Goal: Information Seeking & Learning: Understand process/instructions

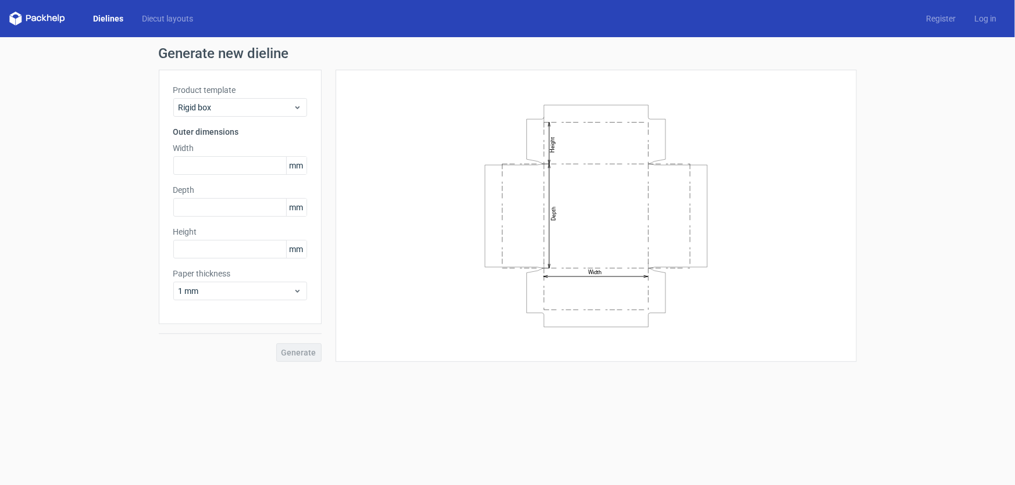
click at [34, 17] on icon at bounding box center [37, 19] width 56 height 14
click at [13, 19] on polygon at bounding box center [12, 20] width 6 height 10
click at [105, 16] on link "Dielines" at bounding box center [108, 19] width 49 height 12
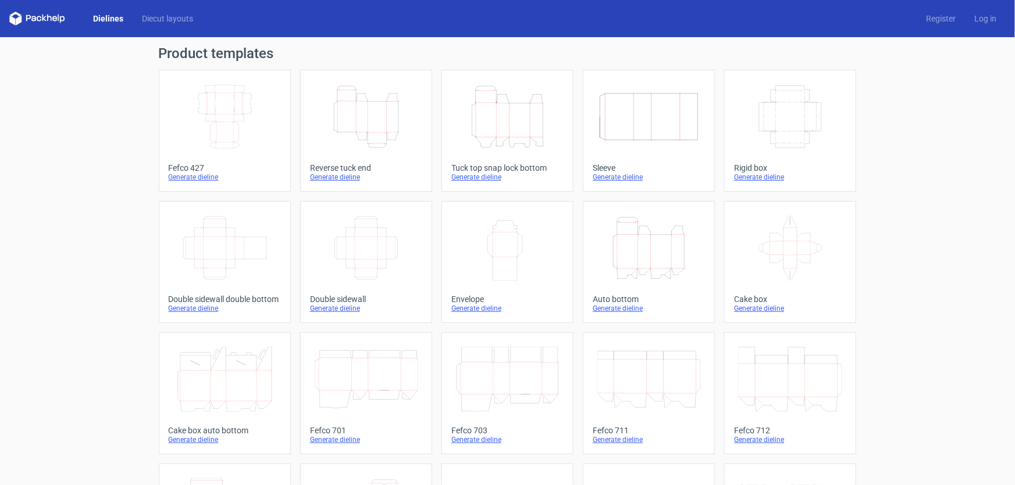
click at [517, 231] on icon "Width Height" at bounding box center [507, 248] width 103 height 65
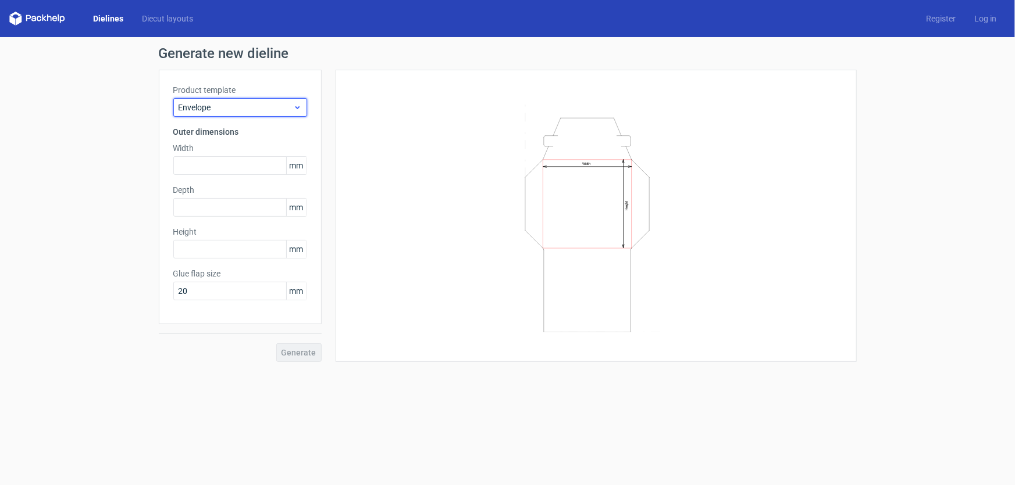
click at [297, 106] on icon at bounding box center [297, 107] width 9 height 9
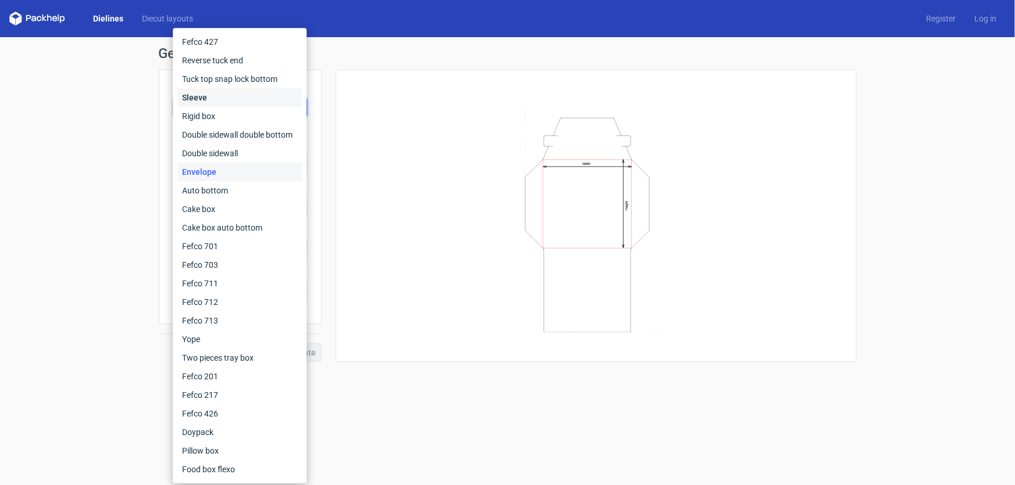
click at [233, 103] on div "Sleeve" at bounding box center [239, 97] width 124 height 19
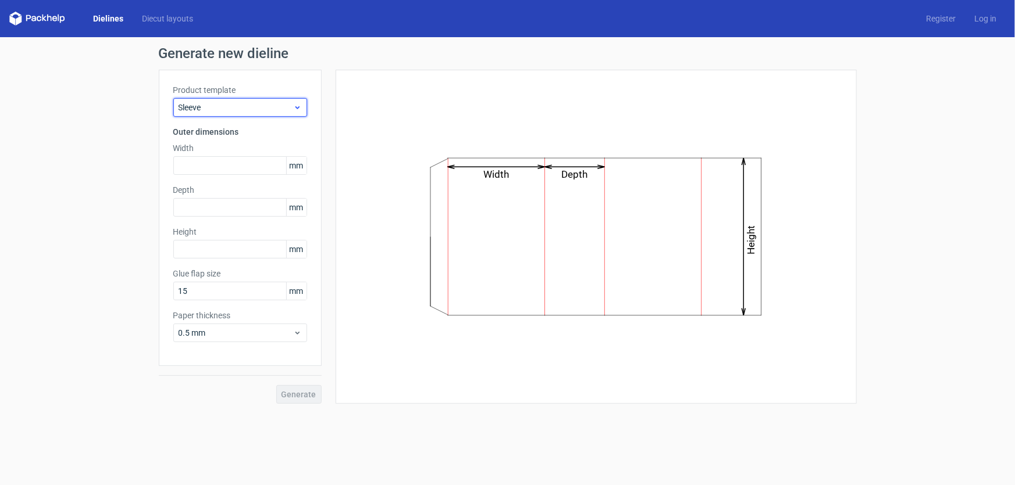
click at [299, 107] on icon at bounding box center [297, 107] width 9 height 9
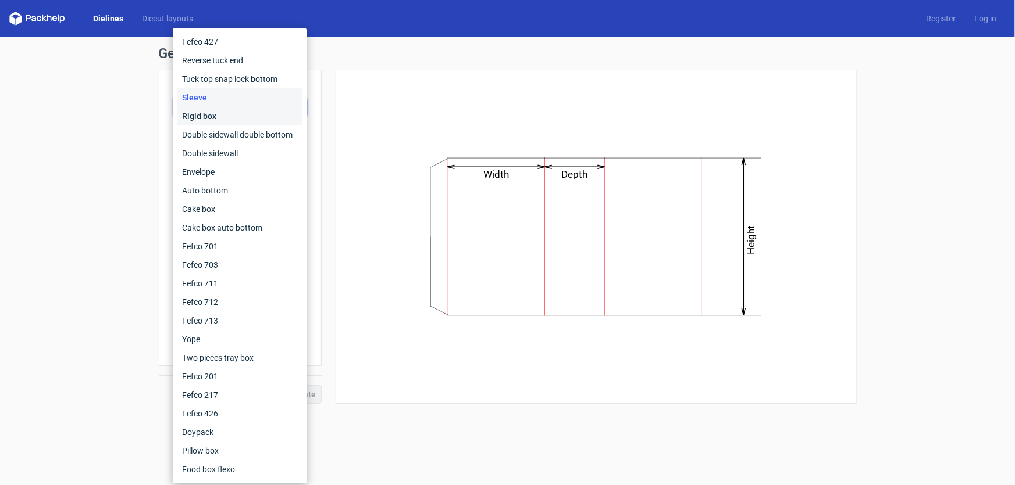
click at [204, 121] on div "Rigid box" at bounding box center [239, 116] width 124 height 19
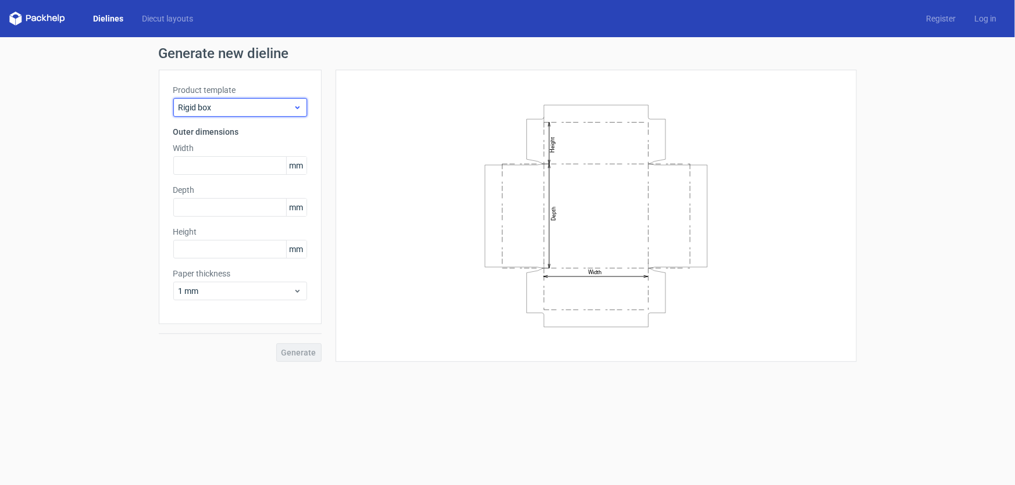
click at [301, 105] on icon at bounding box center [297, 107] width 9 height 9
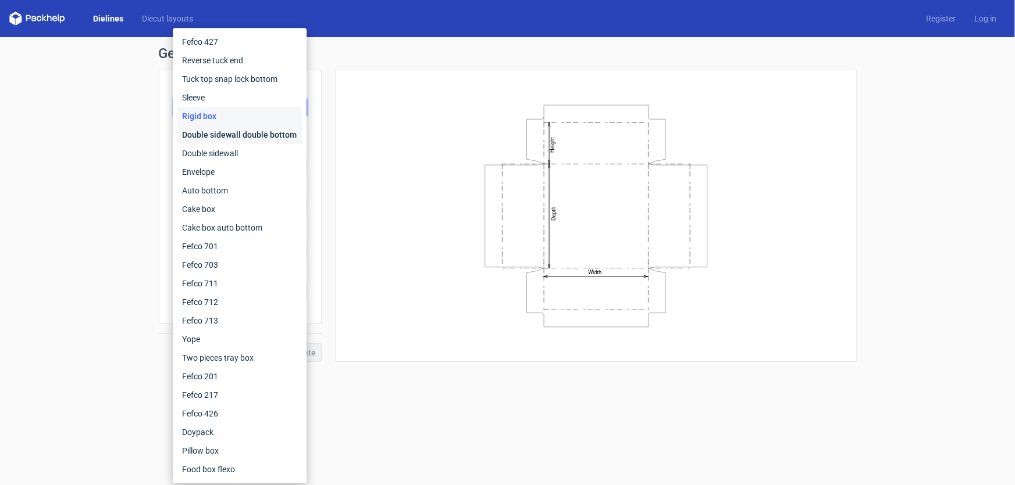
click at [244, 132] on div "Double sidewall double bottom" at bounding box center [239, 135] width 124 height 19
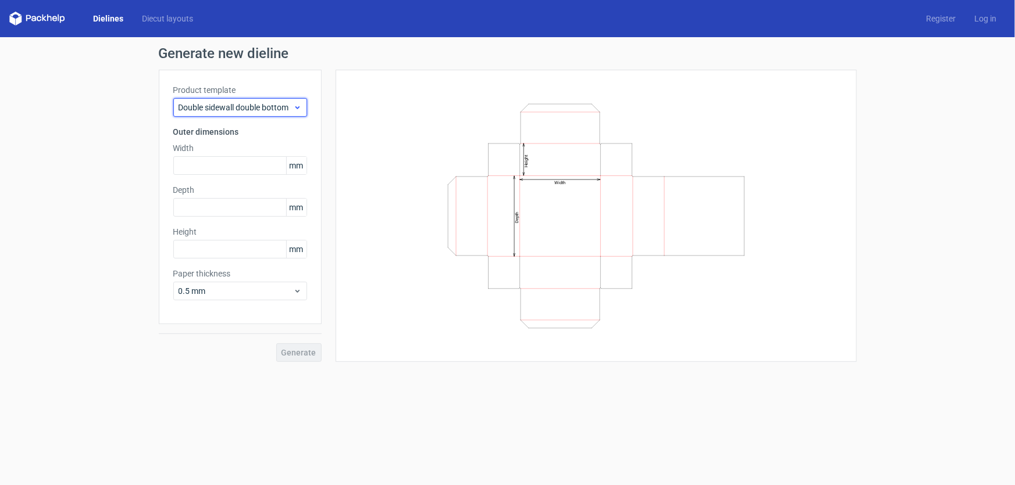
click at [298, 108] on icon at bounding box center [297, 107] width 9 height 9
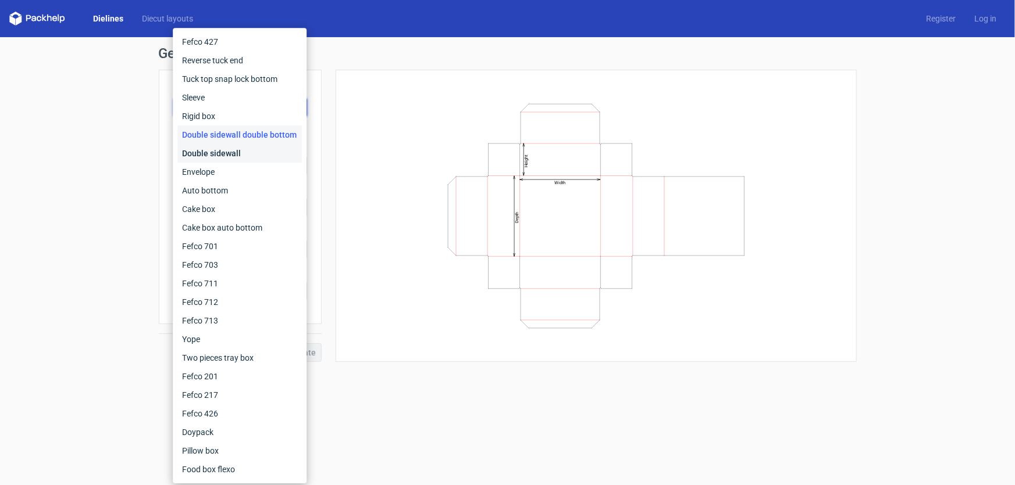
click at [231, 153] on div "Double sidewall" at bounding box center [239, 153] width 124 height 19
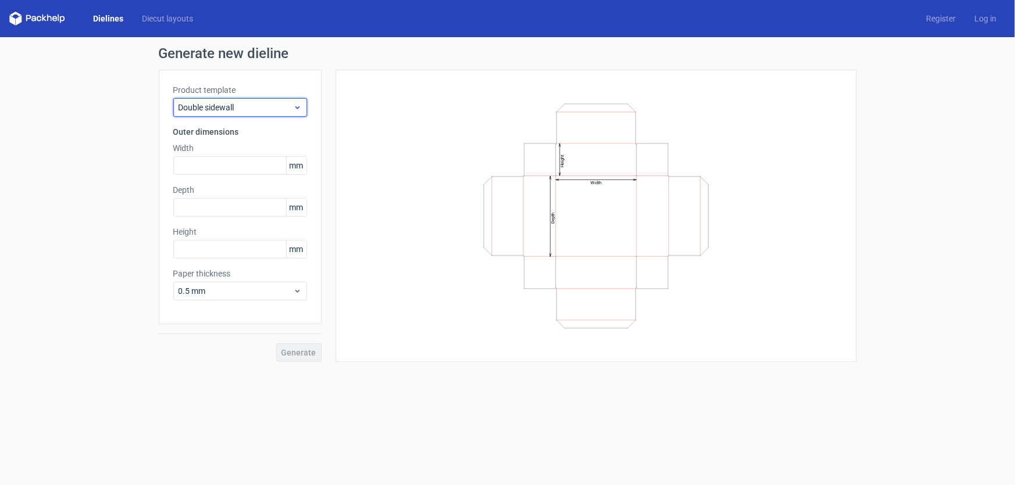
click at [295, 106] on icon at bounding box center [297, 107] width 9 height 9
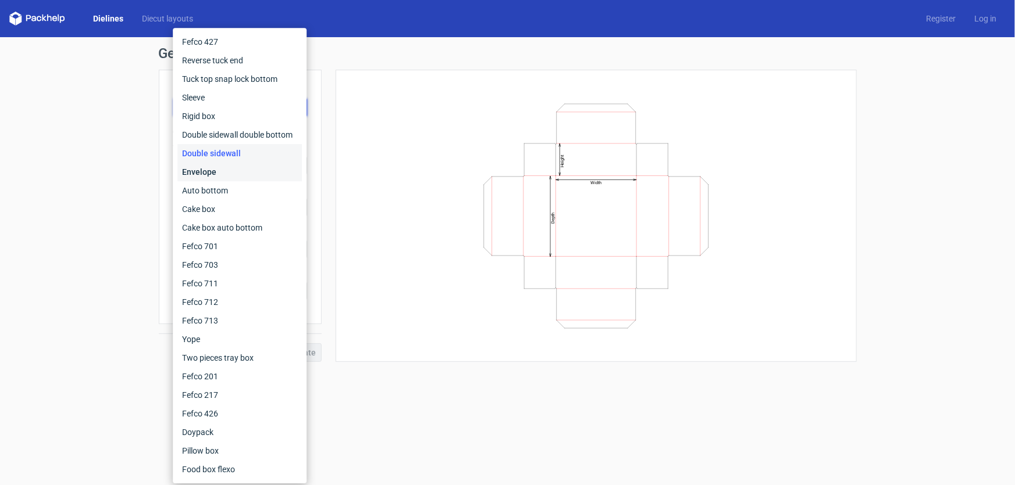
click at [183, 176] on div "Envelope" at bounding box center [239, 172] width 124 height 19
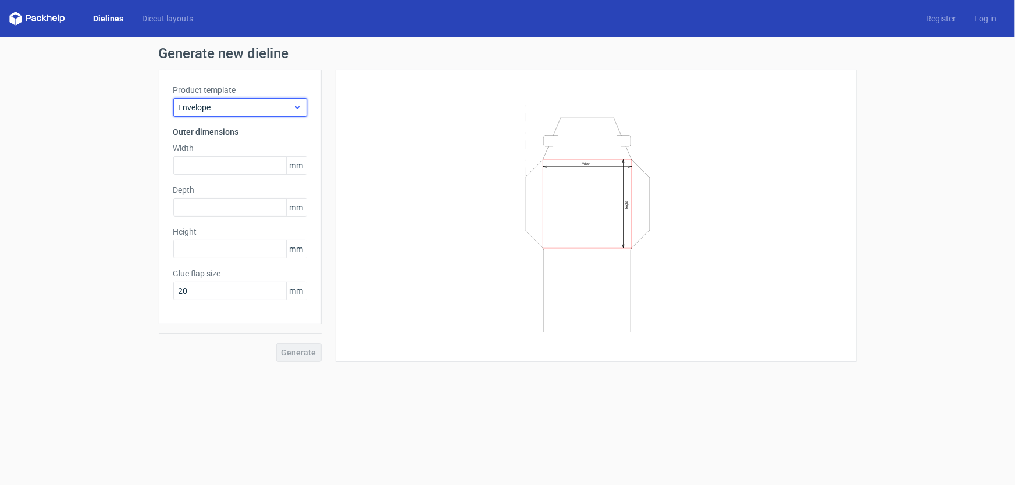
click at [221, 109] on span "Envelope" at bounding box center [236, 108] width 115 height 12
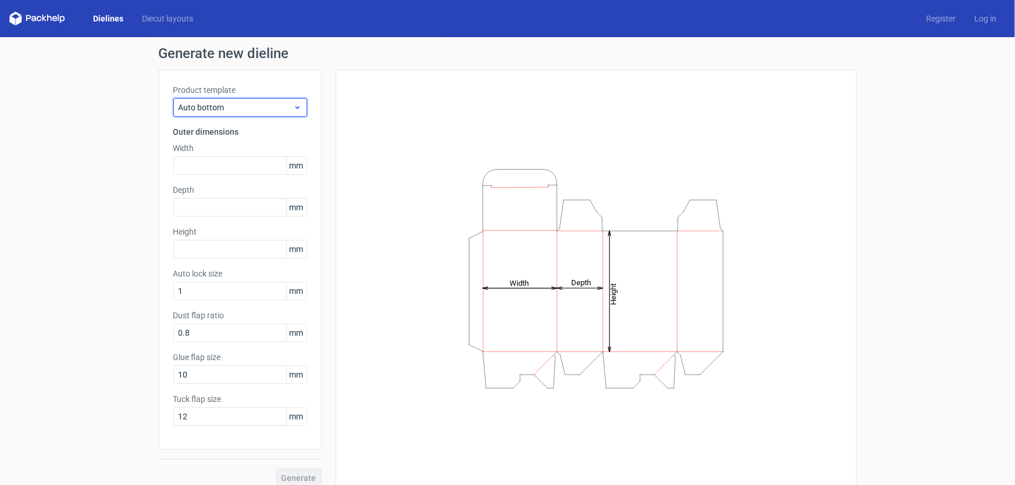
click at [252, 108] on span "Auto bottom" at bounding box center [236, 108] width 115 height 12
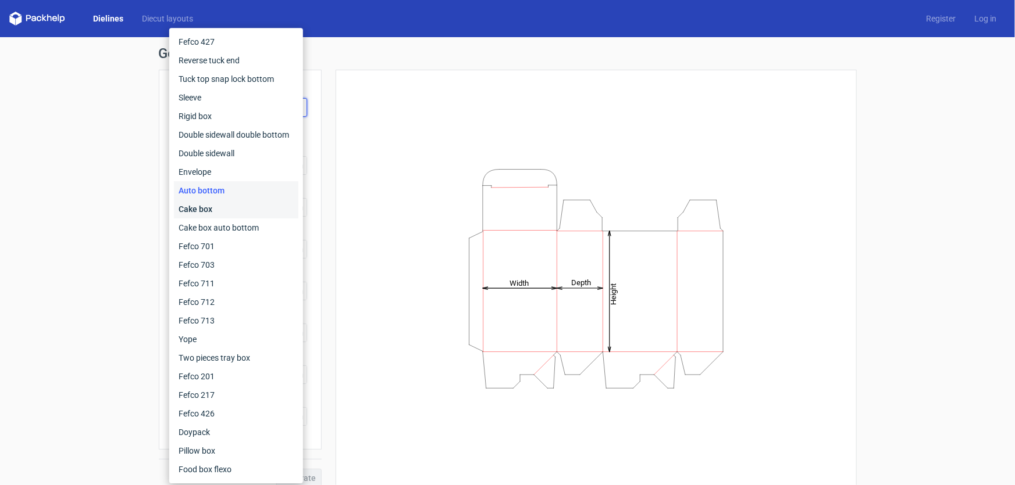
click at [198, 213] on div "Cake box" at bounding box center [236, 209] width 124 height 19
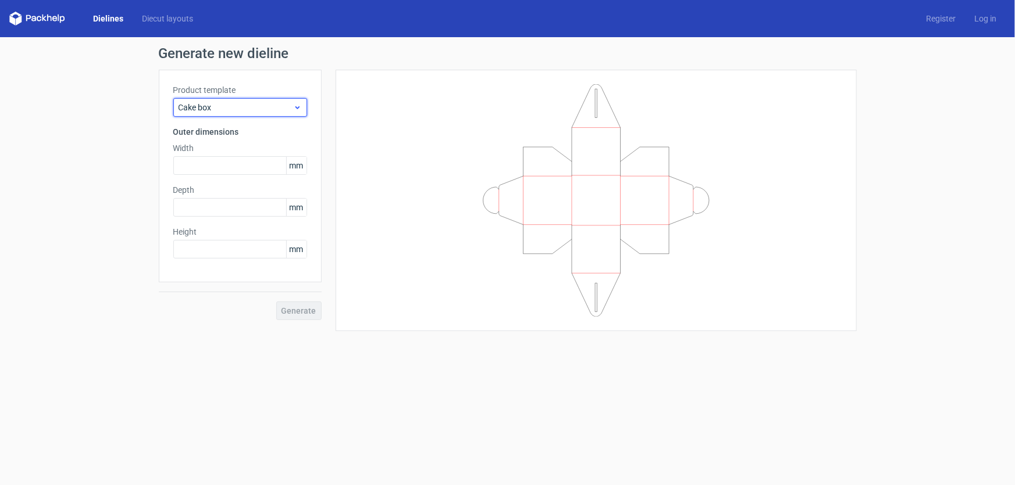
click at [230, 110] on span "Cake box" at bounding box center [236, 108] width 115 height 12
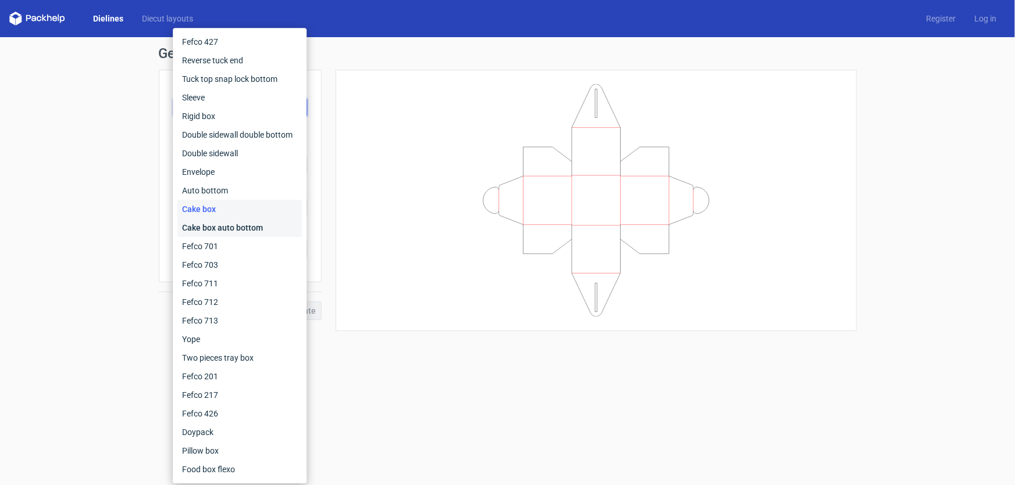
click at [204, 226] on div "Cake box auto bottom" at bounding box center [239, 228] width 124 height 19
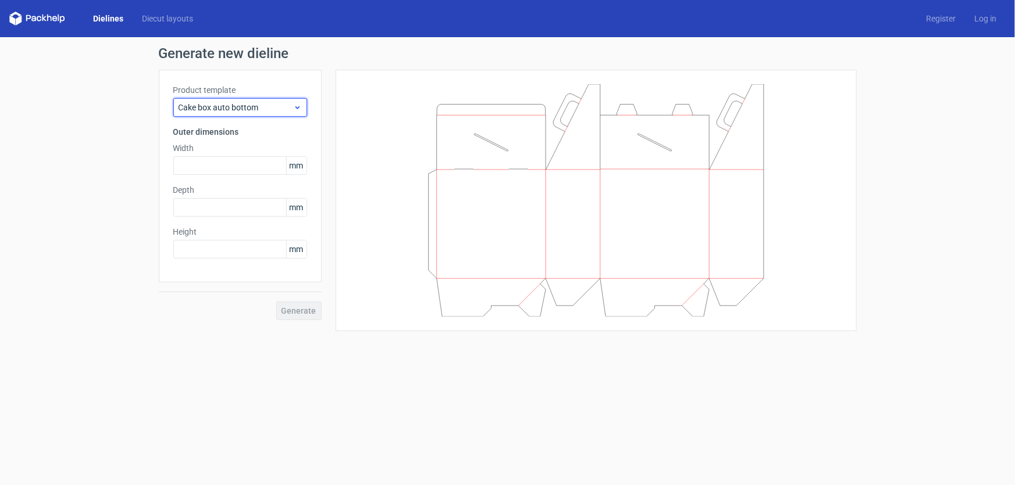
click at [230, 107] on span "Cake box auto bottom" at bounding box center [236, 108] width 115 height 12
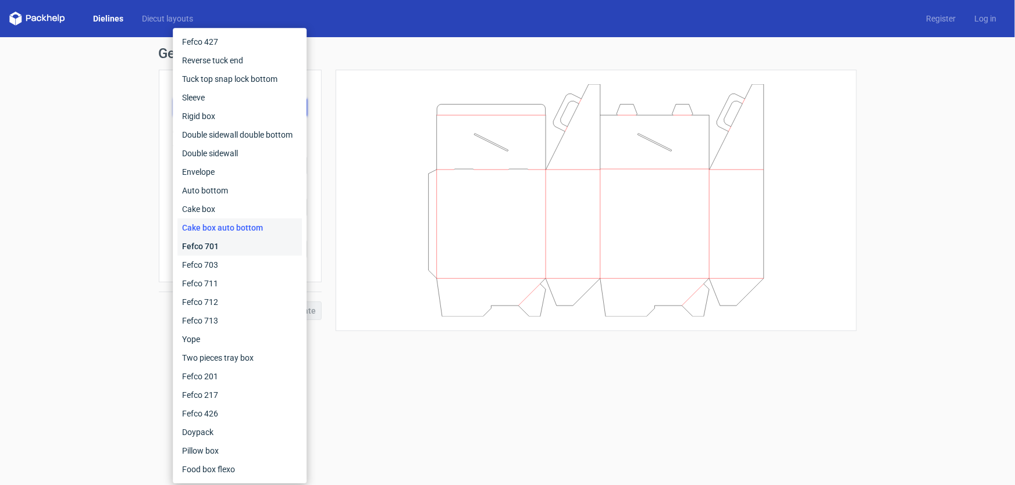
click at [204, 246] on div "Fefco 701" at bounding box center [239, 246] width 124 height 19
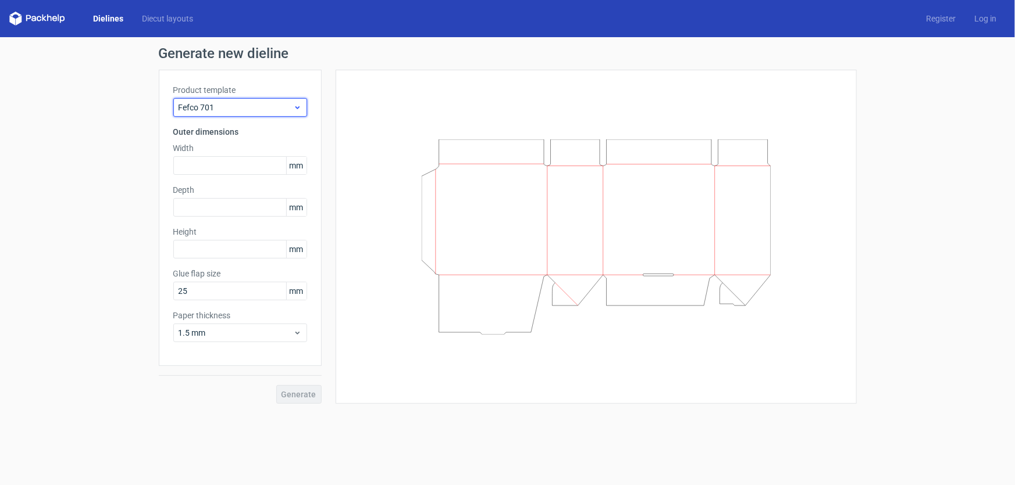
click at [262, 103] on span "Fefco 701" at bounding box center [236, 108] width 115 height 12
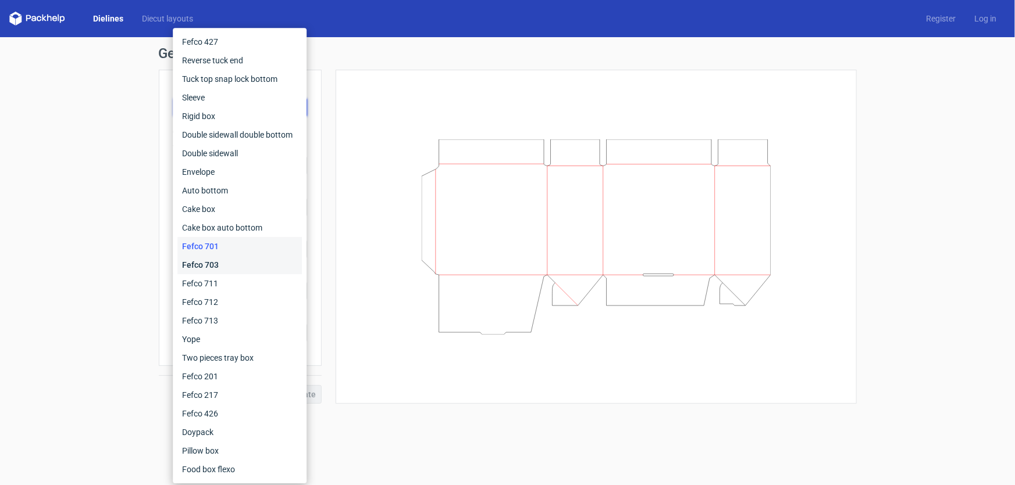
click at [205, 265] on div "Fefco 703" at bounding box center [239, 265] width 124 height 19
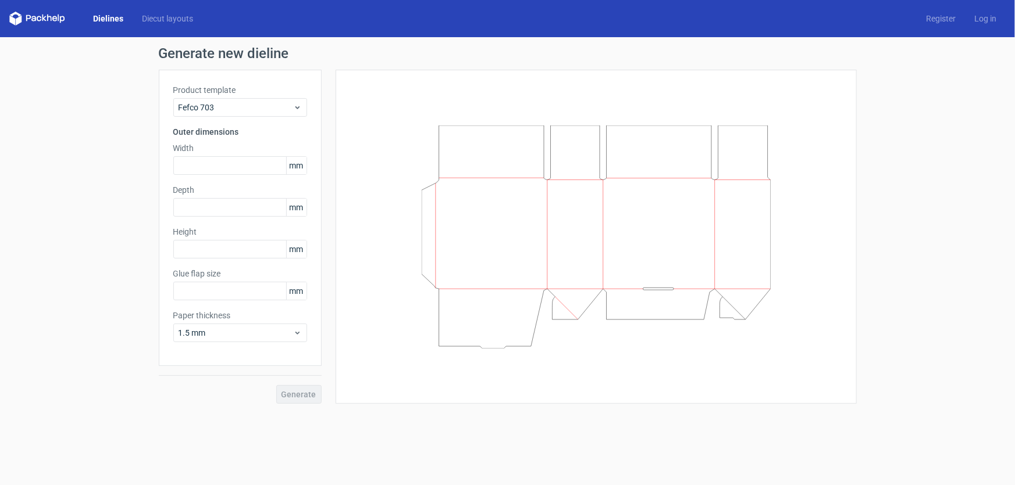
type input "25"
click at [227, 104] on span "Fefco 703" at bounding box center [236, 108] width 115 height 12
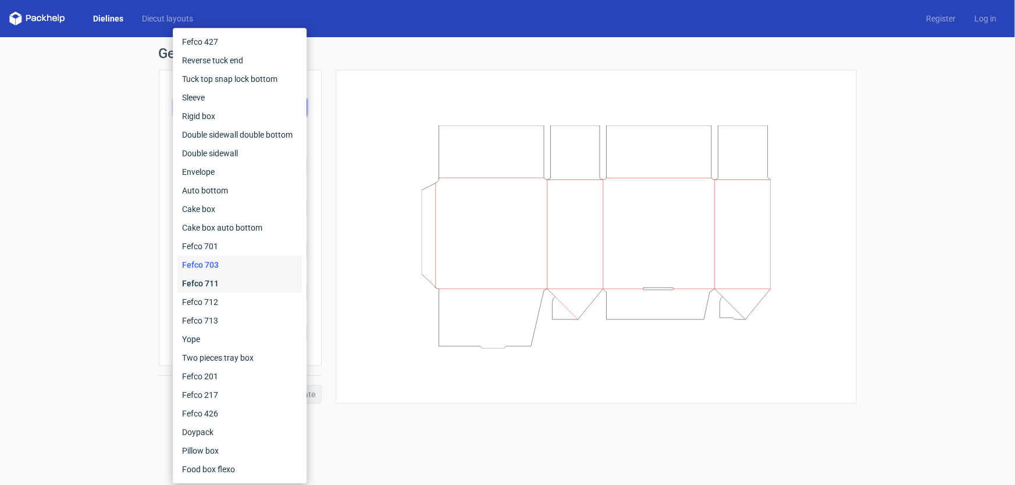
click at [210, 277] on div "Fefco 711" at bounding box center [239, 283] width 124 height 19
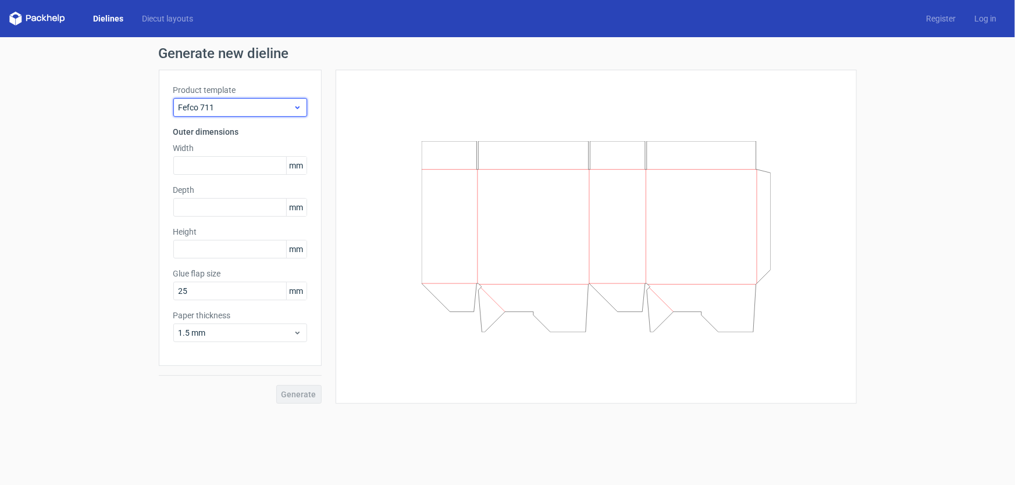
click at [215, 106] on span "Fefco 711" at bounding box center [236, 108] width 115 height 12
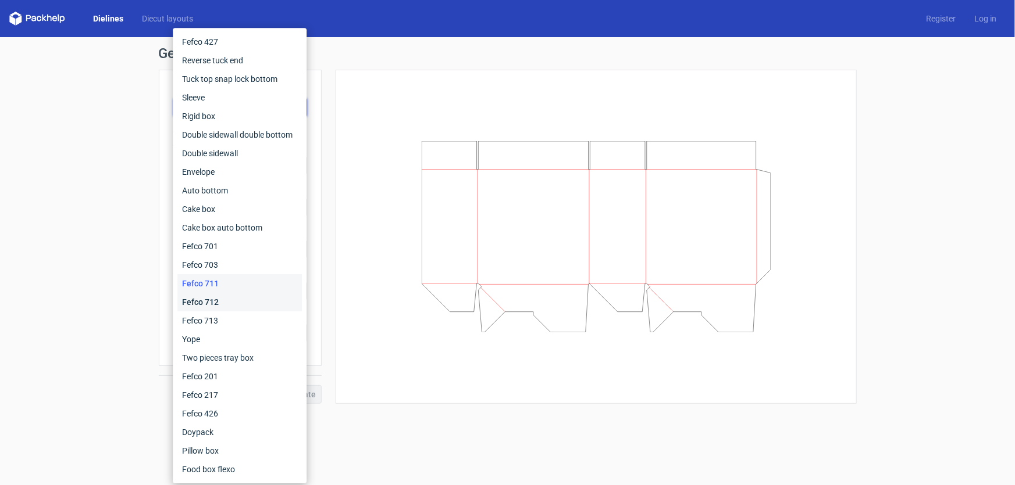
click at [212, 297] on div "Fefco 712" at bounding box center [239, 302] width 124 height 19
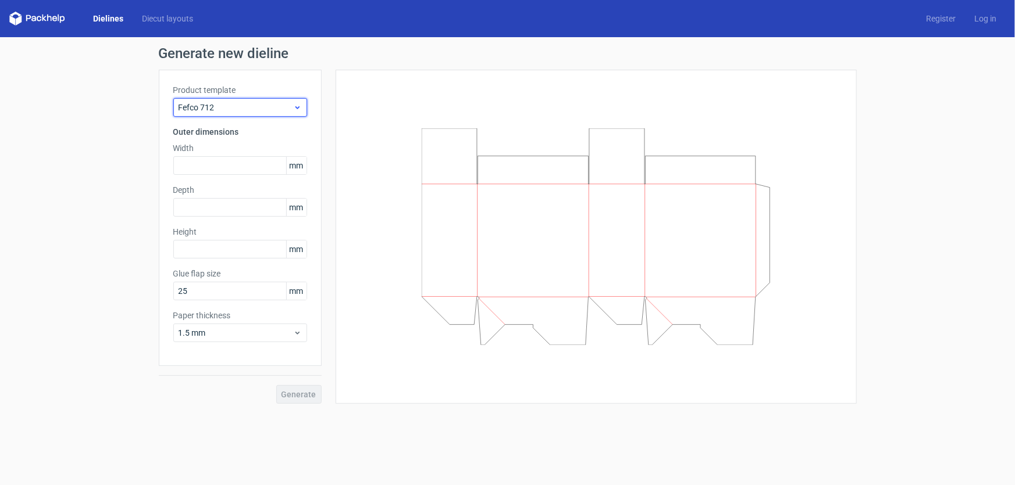
click at [236, 101] on div "Fefco 712" at bounding box center [240, 107] width 134 height 19
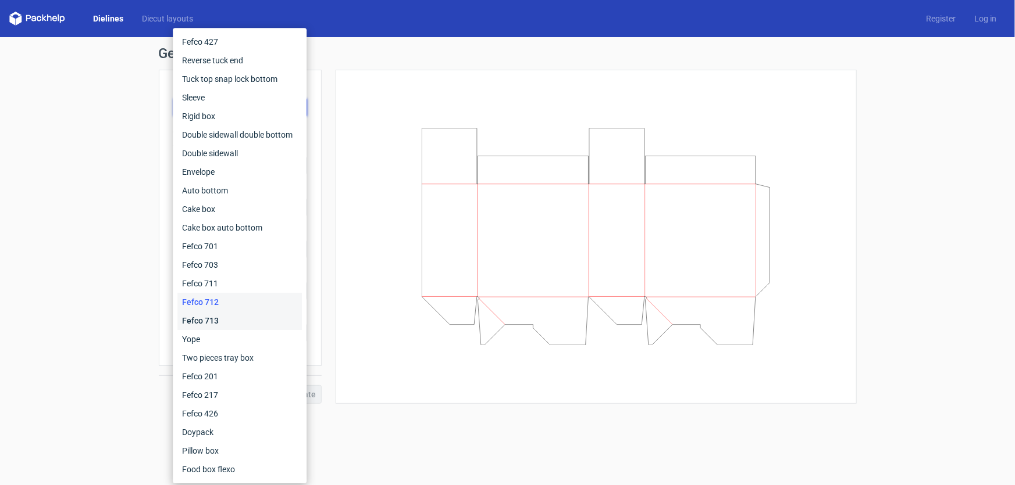
click at [219, 319] on div "Fefco 713" at bounding box center [239, 321] width 124 height 19
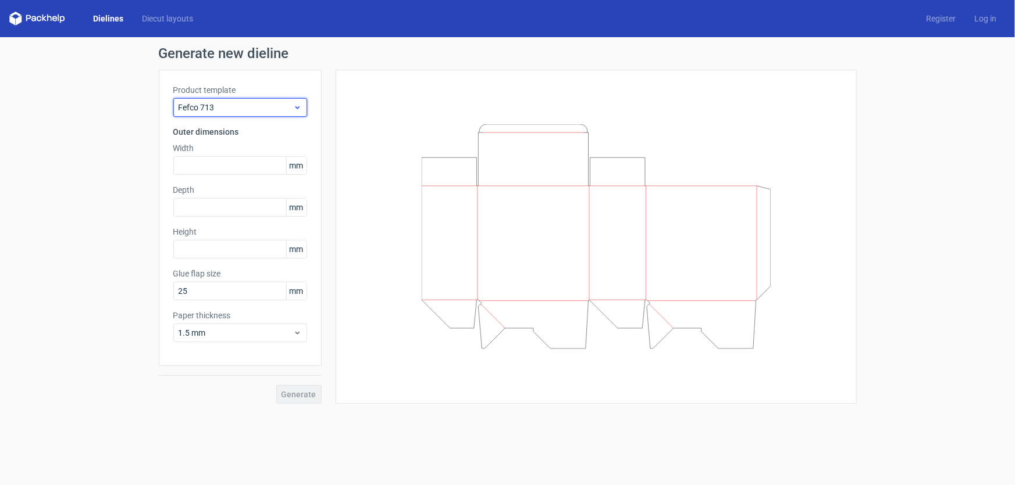
click at [253, 108] on span "Fefco 713" at bounding box center [236, 108] width 115 height 12
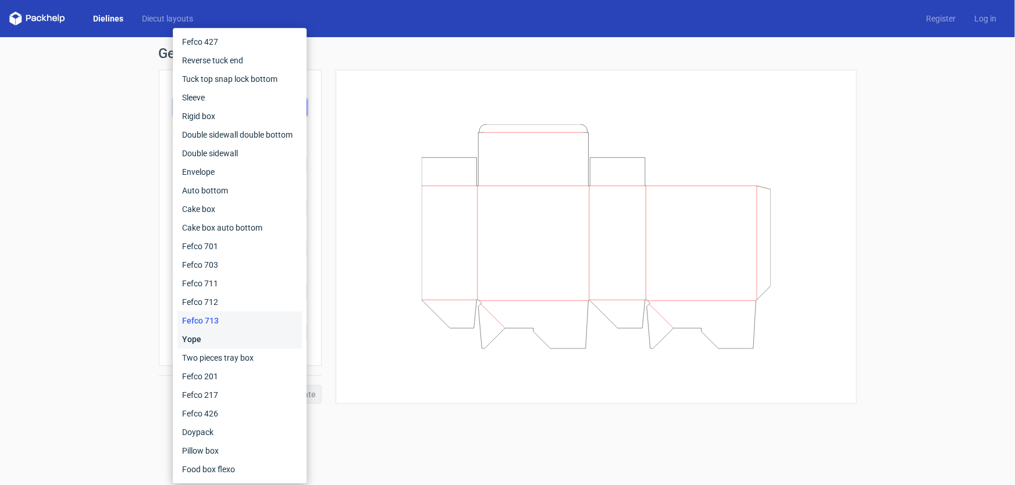
click at [203, 342] on div "Yope" at bounding box center [239, 339] width 124 height 19
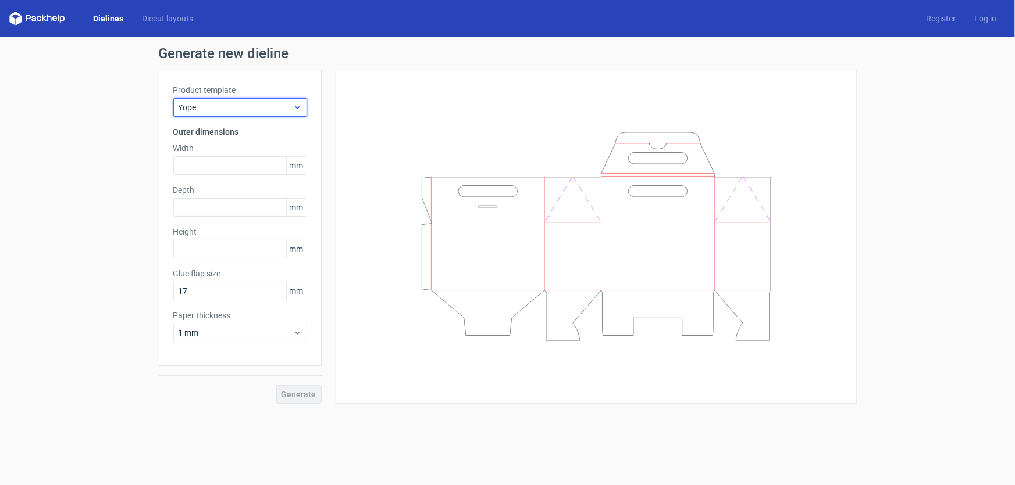
click at [245, 103] on span "Yope" at bounding box center [236, 108] width 115 height 12
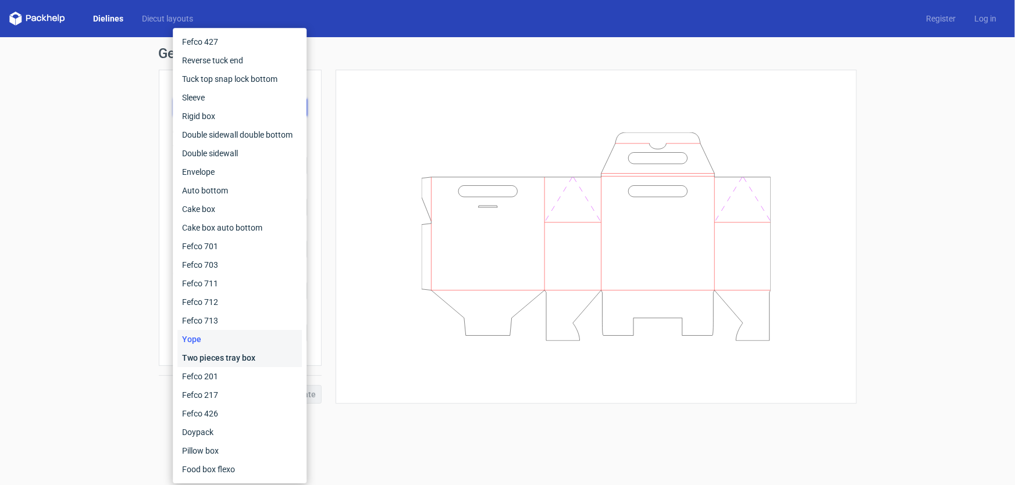
click at [220, 360] on div "Two pieces tray box" at bounding box center [239, 358] width 124 height 19
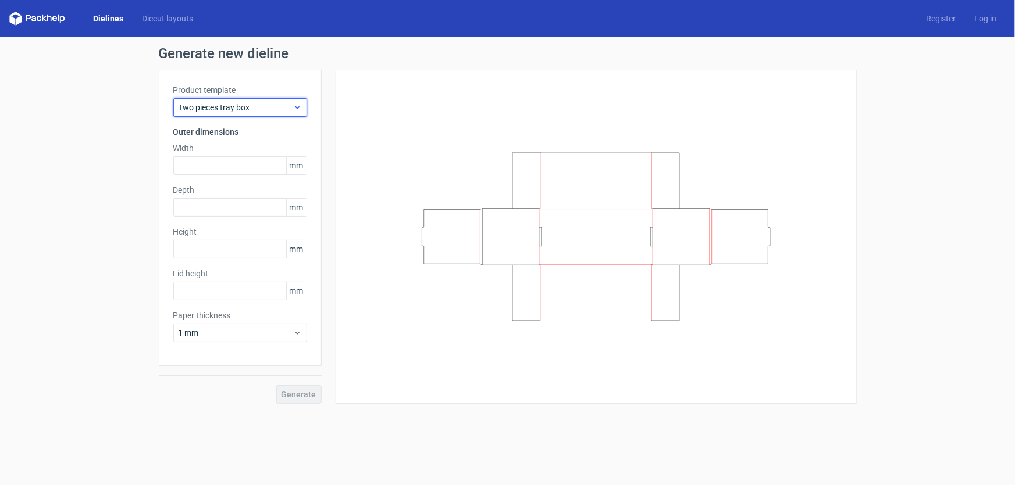
click at [249, 105] on span "Two pieces tray box" at bounding box center [236, 108] width 115 height 12
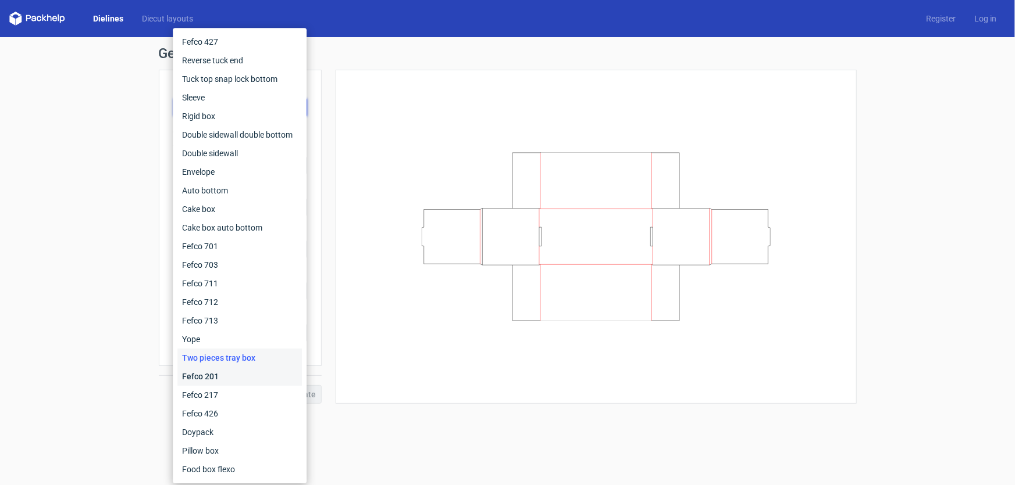
click at [188, 382] on div "Fefco 201" at bounding box center [239, 376] width 124 height 19
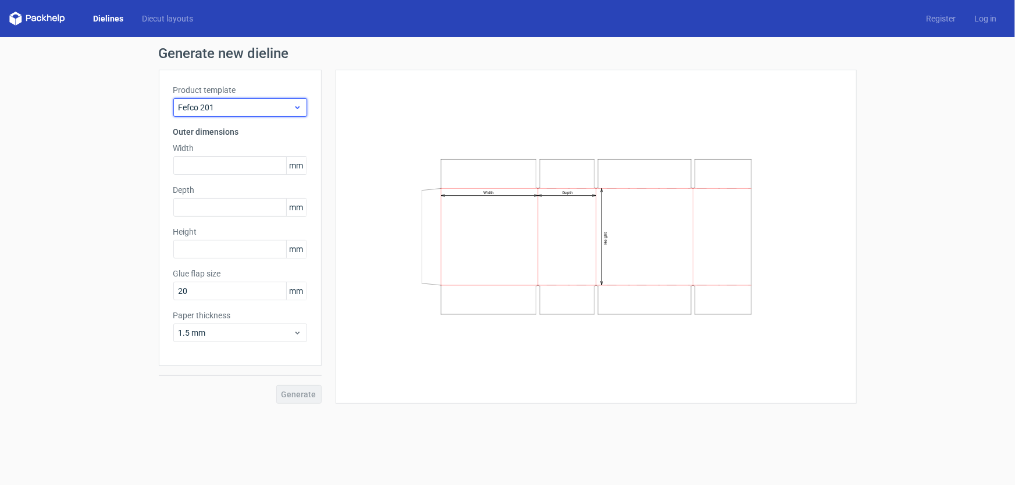
click at [219, 110] on span "Fefco 201" at bounding box center [236, 108] width 115 height 12
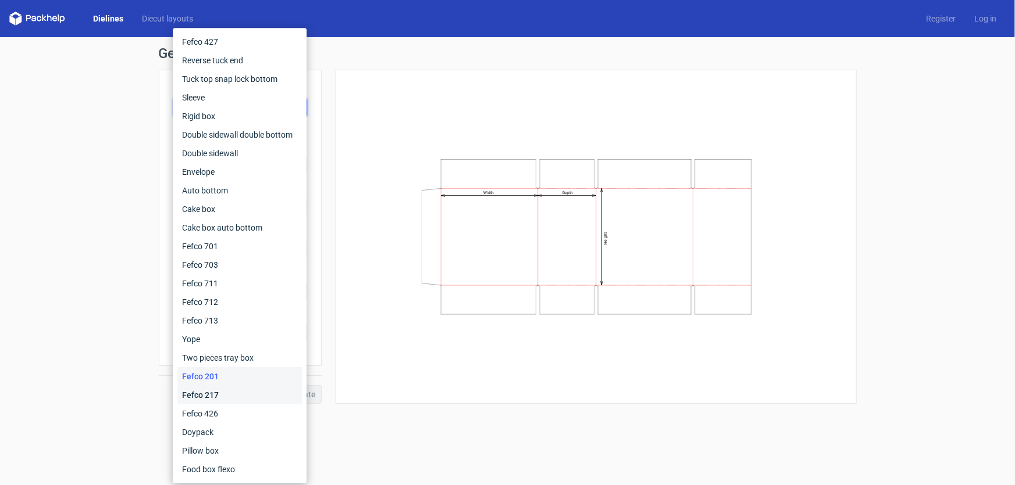
click at [195, 394] on div "Fefco 217" at bounding box center [239, 395] width 124 height 19
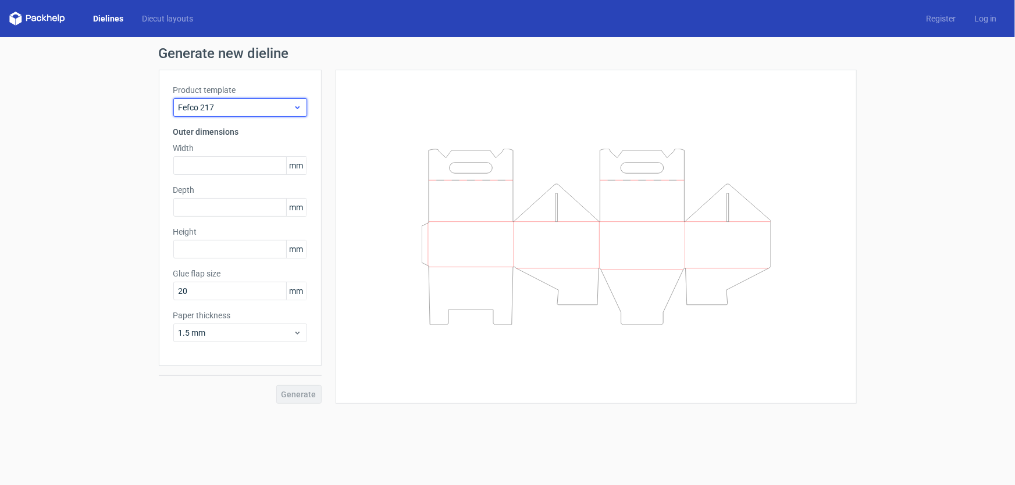
click at [209, 112] on span "Fefco 217" at bounding box center [236, 108] width 115 height 12
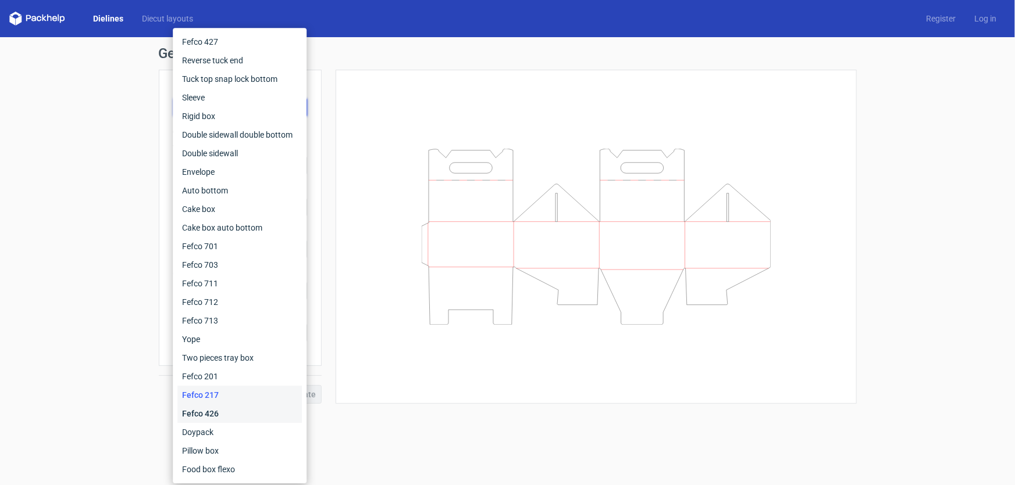
click at [203, 412] on div "Fefco 426" at bounding box center [239, 414] width 124 height 19
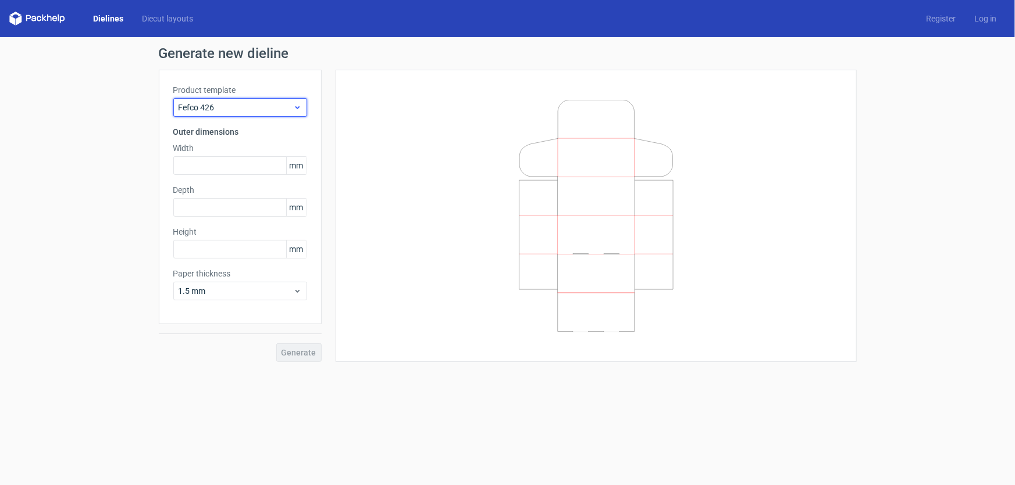
click at [248, 106] on span "Fefco 426" at bounding box center [236, 108] width 115 height 12
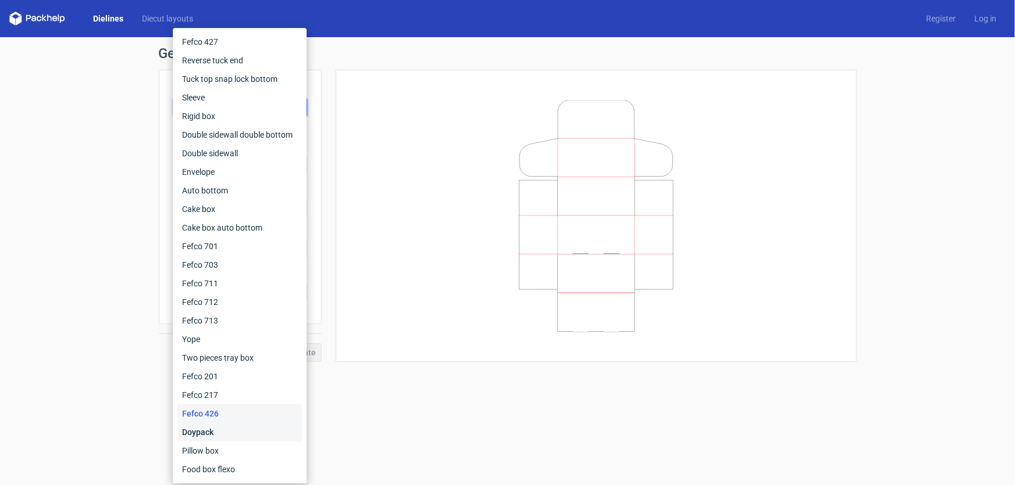
click at [209, 427] on div "Doypack" at bounding box center [239, 432] width 124 height 19
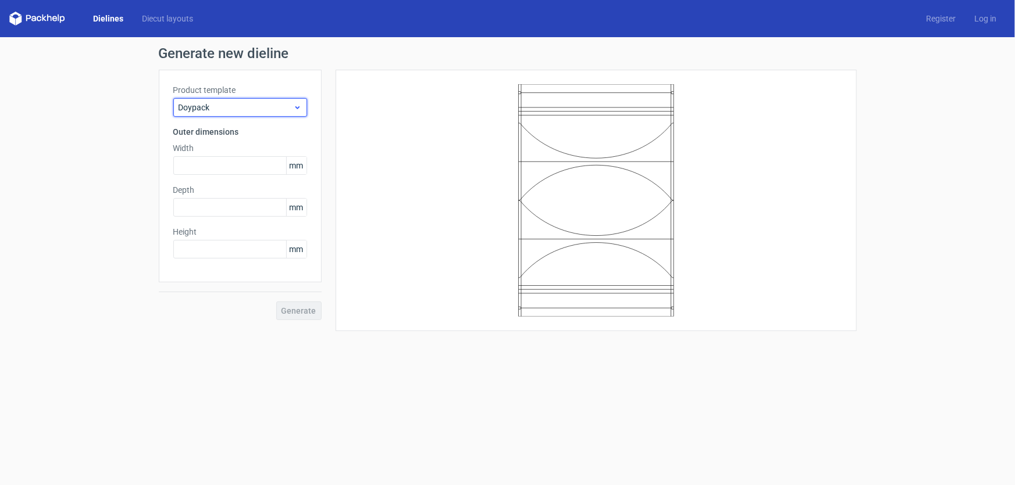
click at [205, 106] on span "Doypack" at bounding box center [236, 108] width 115 height 12
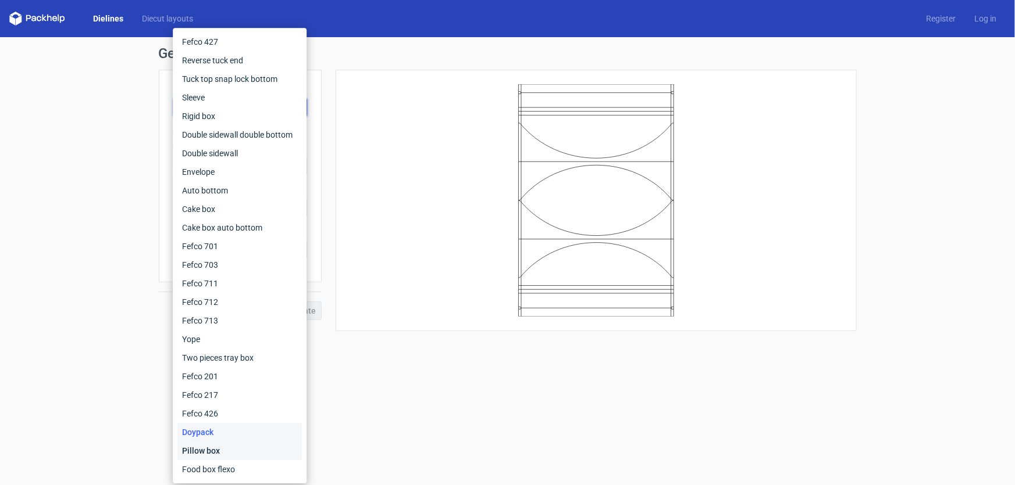
click at [201, 452] on div "Pillow box" at bounding box center [239, 451] width 124 height 19
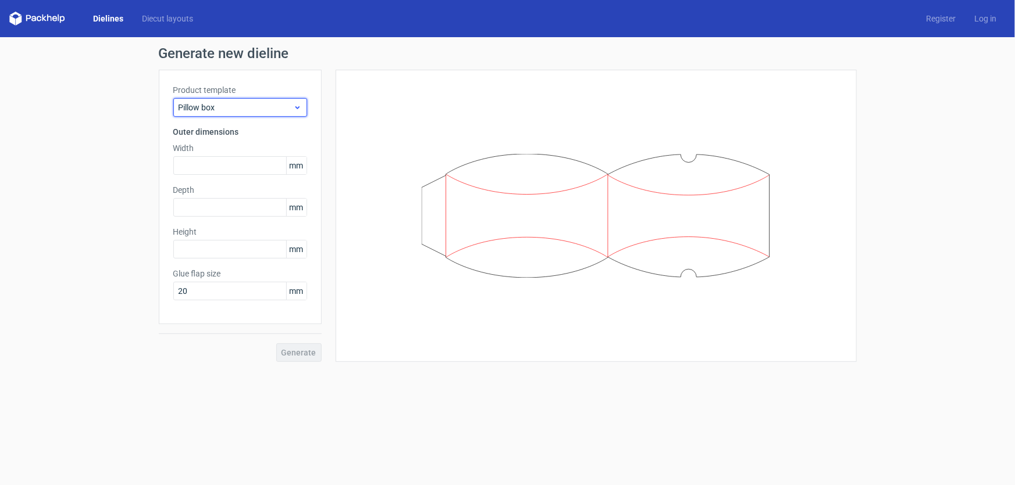
click at [222, 107] on span "Pillow box" at bounding box center [236, 108] width 115 height 12
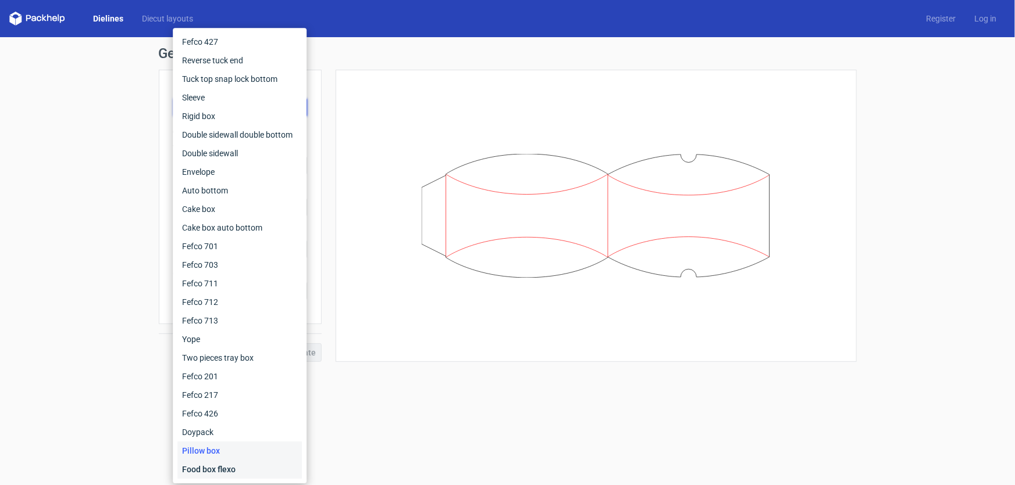
click at [209, 464] on div "Food box flexo" at bounding box center [239, 469] width 124 height 19
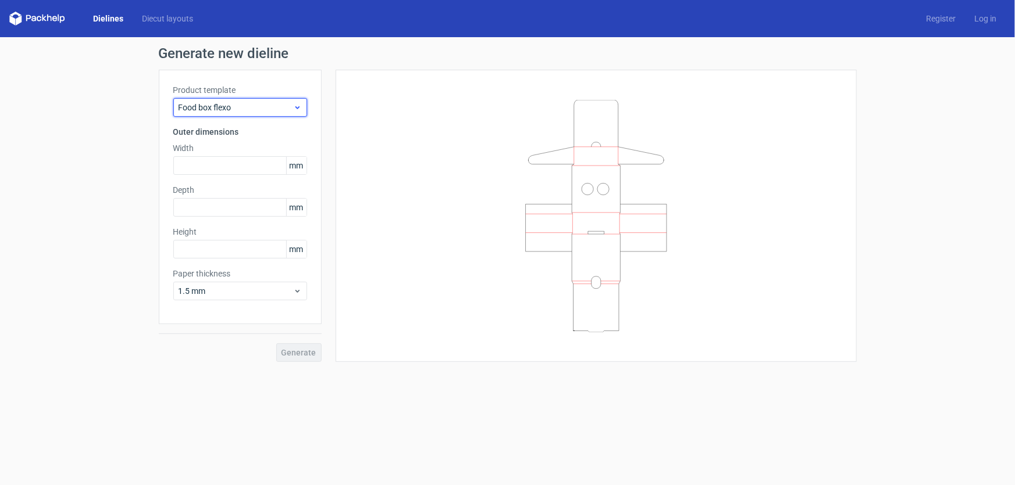
click at [267, 106] on span "Food box flexo" at bounding box center [236, 108] width 115 height 12
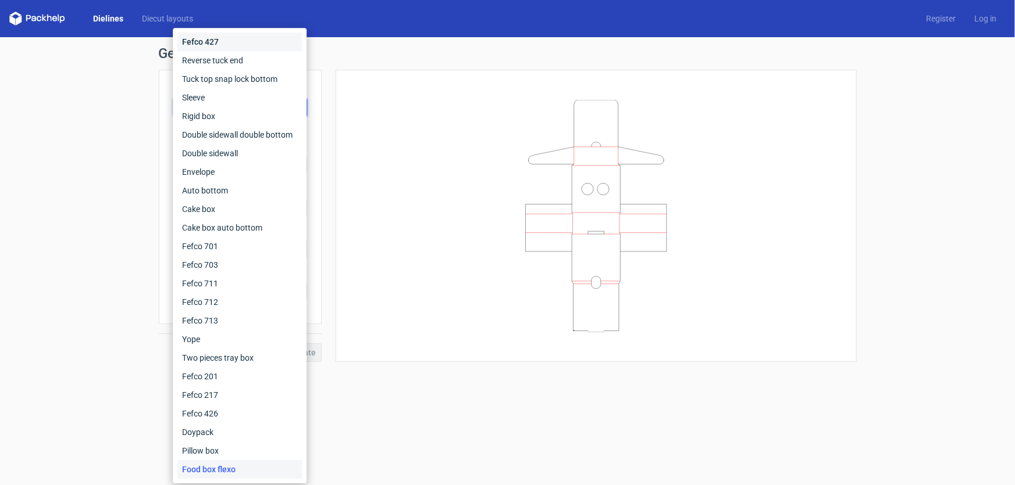
click at [210, 47] on div "Fefco 427" at bounding box center [239, 42] width 124 height 19
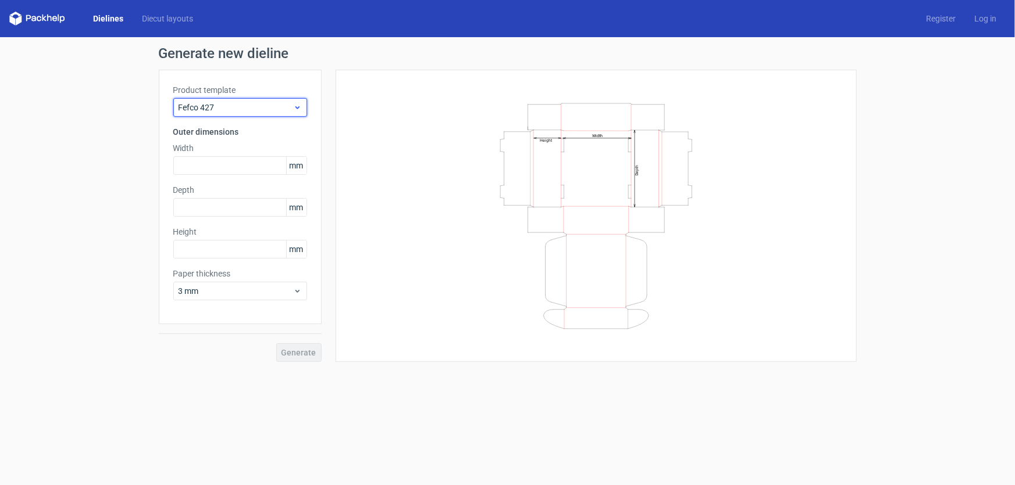
click at [243, 112] on span "Fefco 427" at bounding box center [236, 108] width 115 height 12
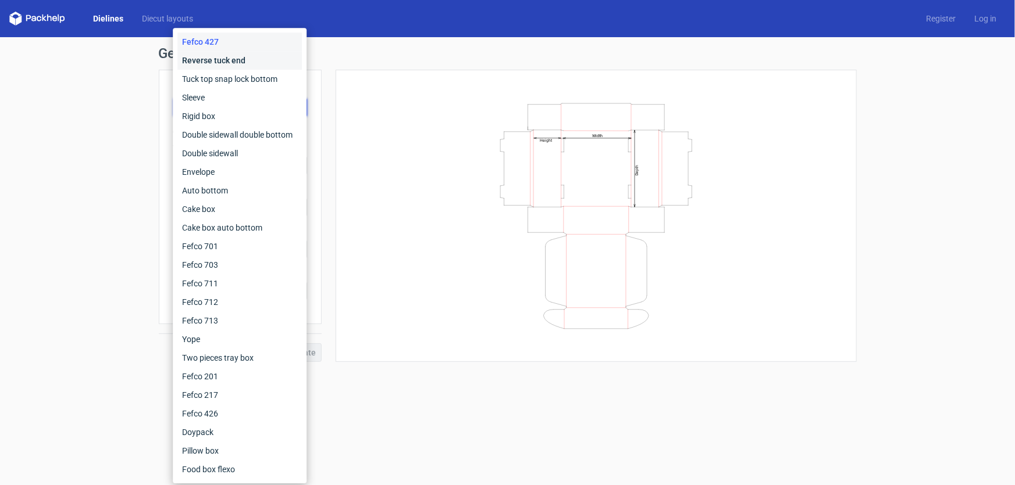
click at [210, 56] on div "Reverse tuck end" at bounding box center [239, 60] width 124 height 19
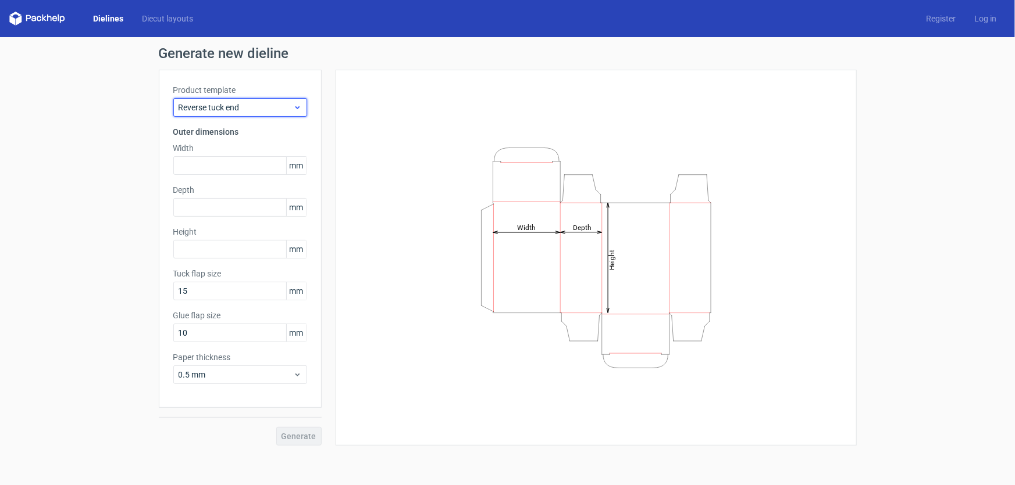
click at [255, 102] on span "Reverse tuck end" at bounding box center [236, 108] width 115 height 12
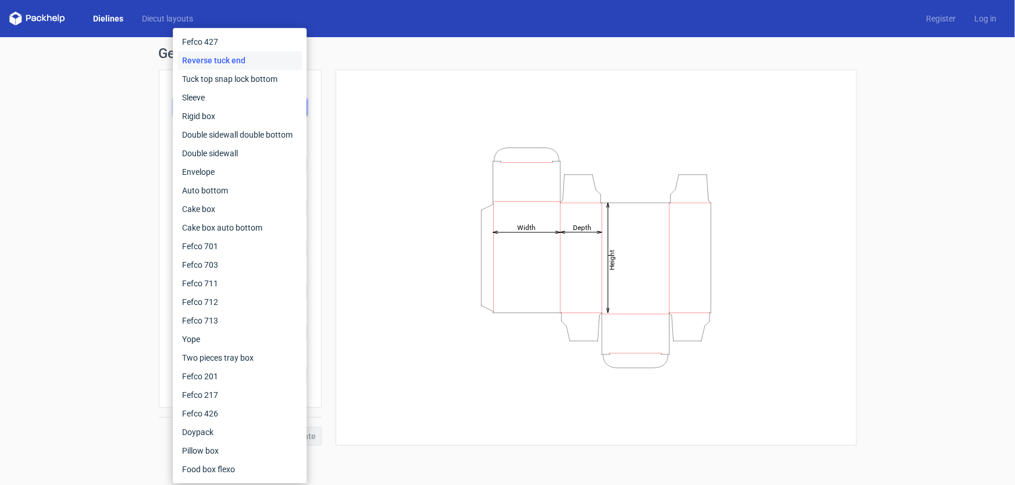
click at [206, 59] on div "Reverse tuck end" at bounding box center [239, 60] width 124 height 19
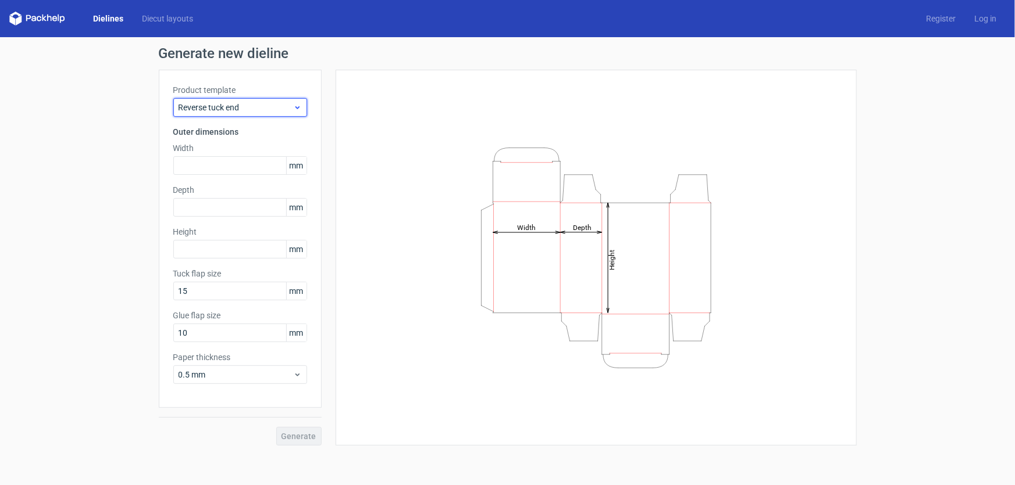
click at [229, 105] on span "Reverse tuck end" at bounding box center [236, 108] width 115 height 12
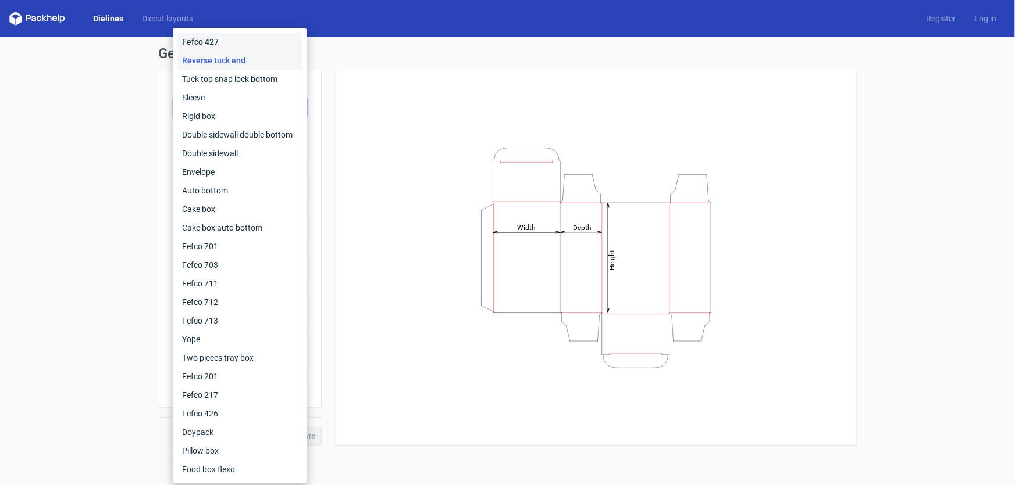
click at [198, 43] on div "Fefco 427" at bounding box center [239, 42] width 124 height 19
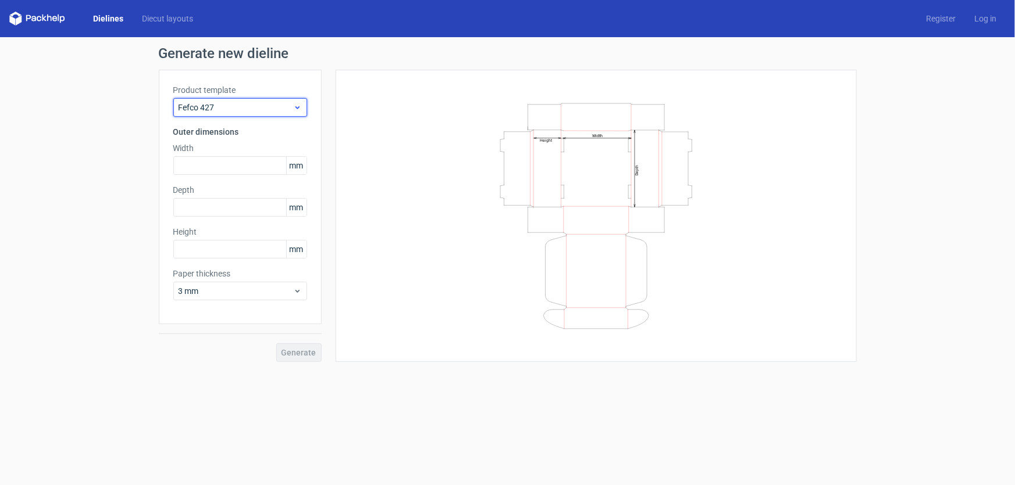
click at [285, 105] on span "Fefco 427" at bounding box center [236, 108] width 115 height 12
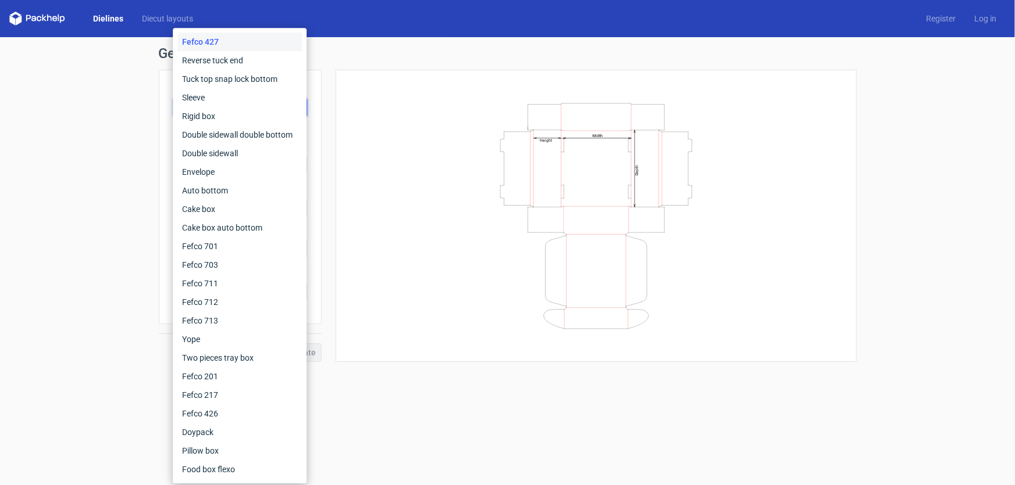
click at [356, 99] on div "Width Depth Height" at bounding box center [596, 215] width 492 height 263
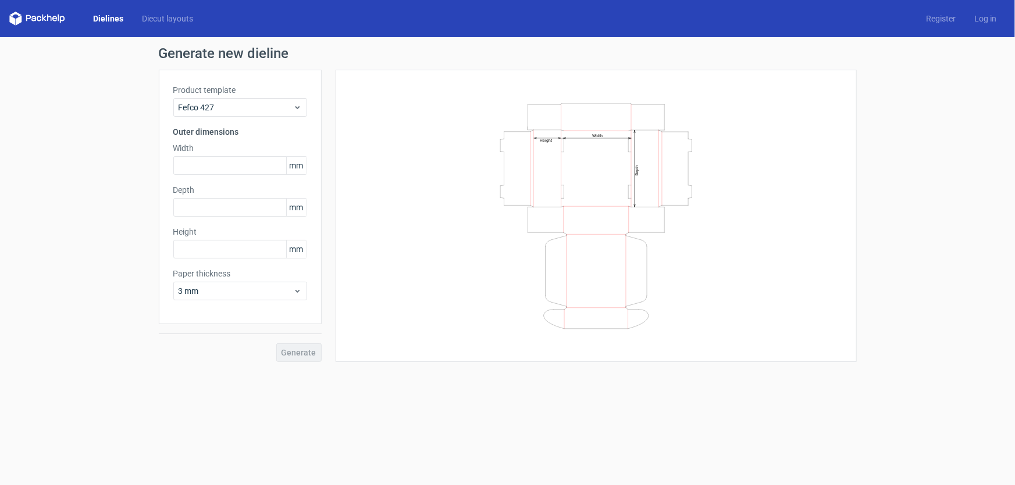
click at [552, 194] on icon "Width Depth Height" at bounding box center [596, 216] width 349 height 233
click at [563, 193] on icon "Width Depth Height" at bounding box center [596, 216] width 349 height 233
drag, startPoint x: 563, startPoint y: 175, endPoint x: 631, endPoint y: 216, distance: 79.6
click at [631, 216] on icon "Width Depth Height" at bounding box center [596, 216] width 349 height 233
click at [646, 199] on icon "Width Depth Height" at bounding box center [596, 216] width 349 height 233
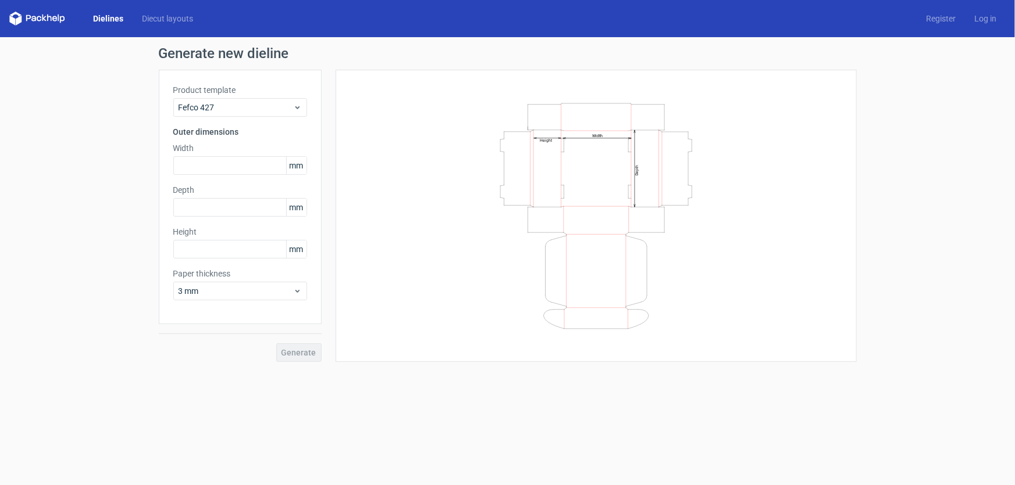
click at [619, 189] on icon "Width Depth Height" at bounding box center [596, 216] width 349 height 233
click at [626, 192] on icon "Width Depth Height" at bounding box center [596, 216] width 349 height 233
click at [626, 188] on icon "Width Depth Height" at bounding box center [596, 216] width 349 height 233
click at [597, 180] on icon "Width Depth Height" at bounding box center [596, 216] width 349 height 233
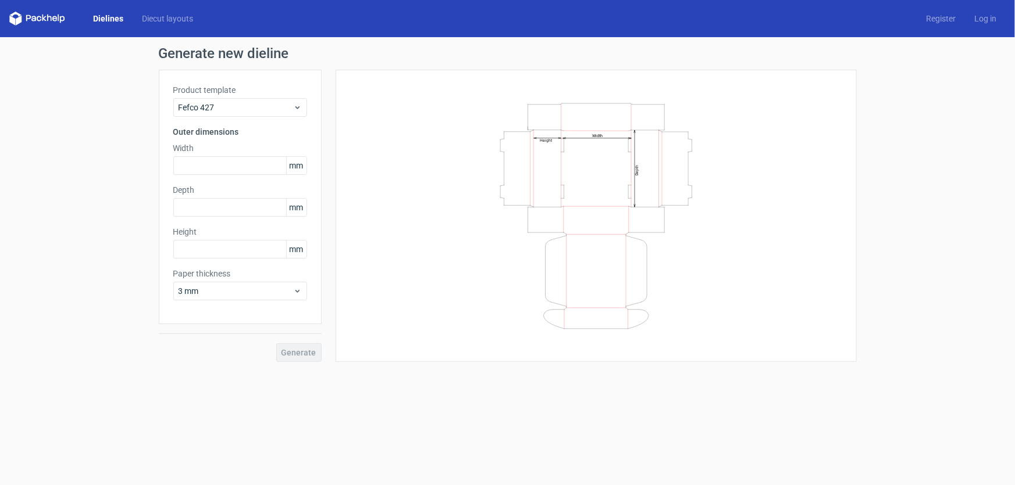
click at [634, 169] on text "Depth" at bounding box center [636, 170] width 5 height 10
click at [744, 185] on icon "Width Depth Height" at bounding box center [596, 216] width 349 height 233
